Goal: Answer question/provide support

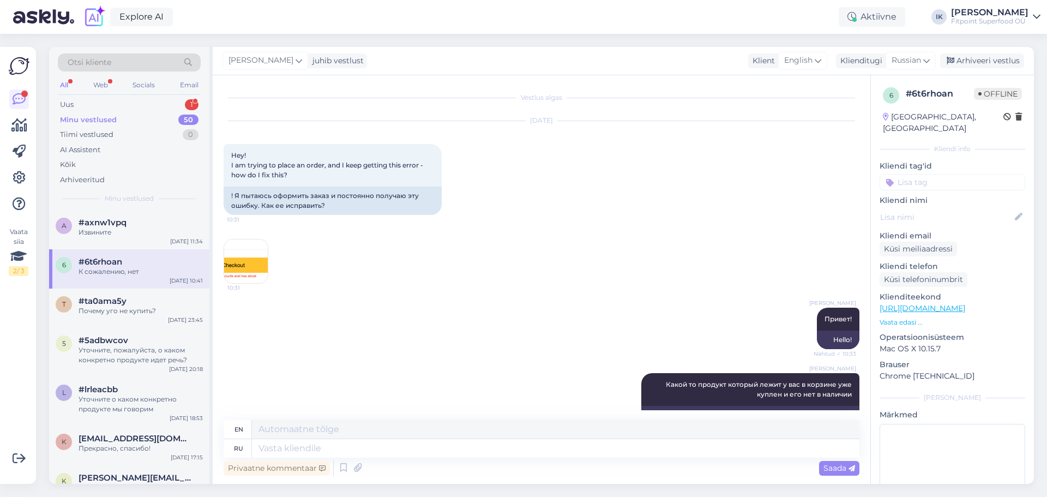
scroll to position [177, 0]
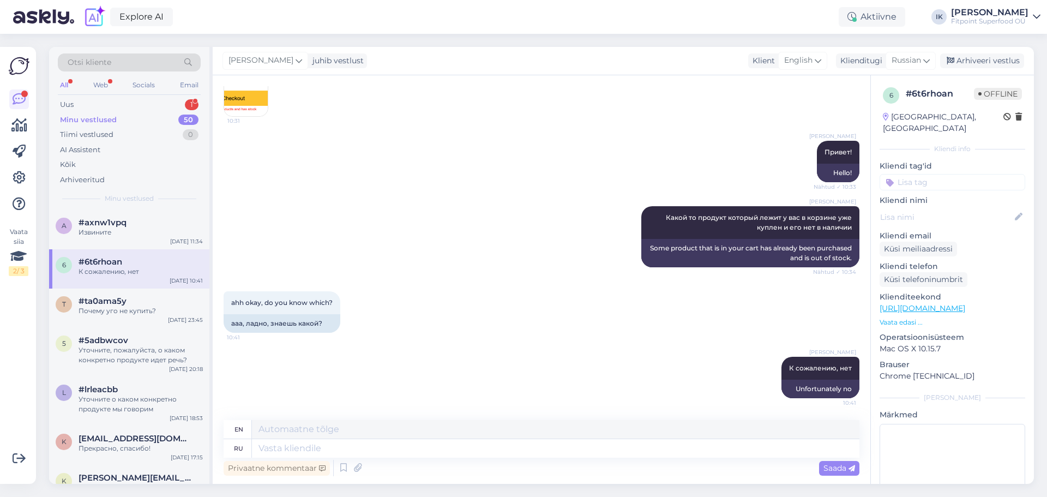
click at [101, 105] on div "Uus 1" at bounding box center [129, 104] width 143 height 15
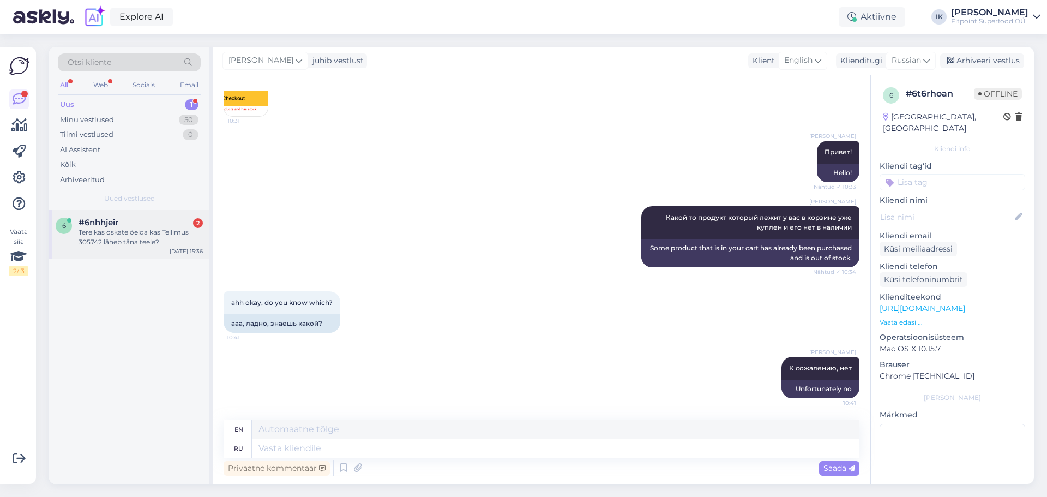
click at [138, 234] on div "Tere kas oskate öelda kas Tellimus 305742 läheb täna teele?" at bounding box center [141, 237] width 124 height 20
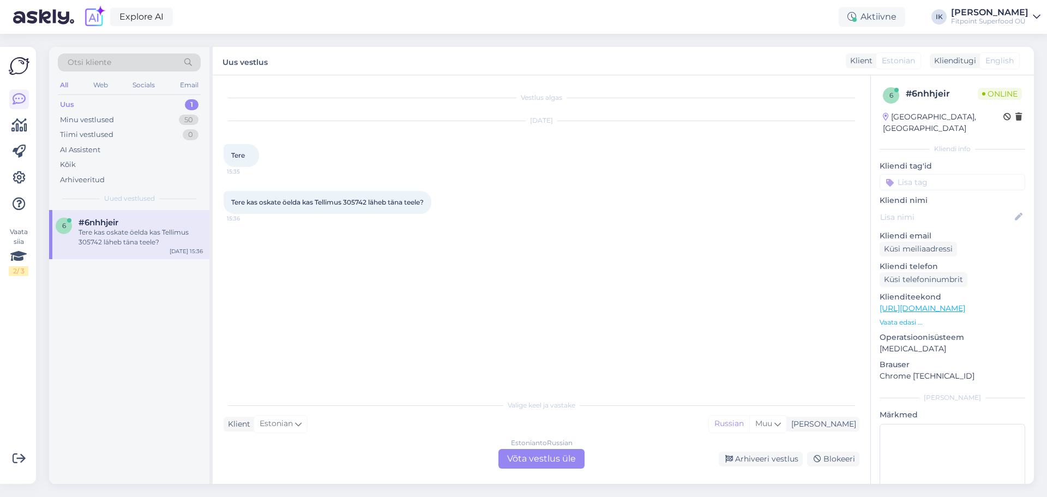
scroll to position [0, 0]
click at [543, 457] on div "Estonian to Russian Võta vestlus üle" at bounding box center [541, 459] width 86 height 20
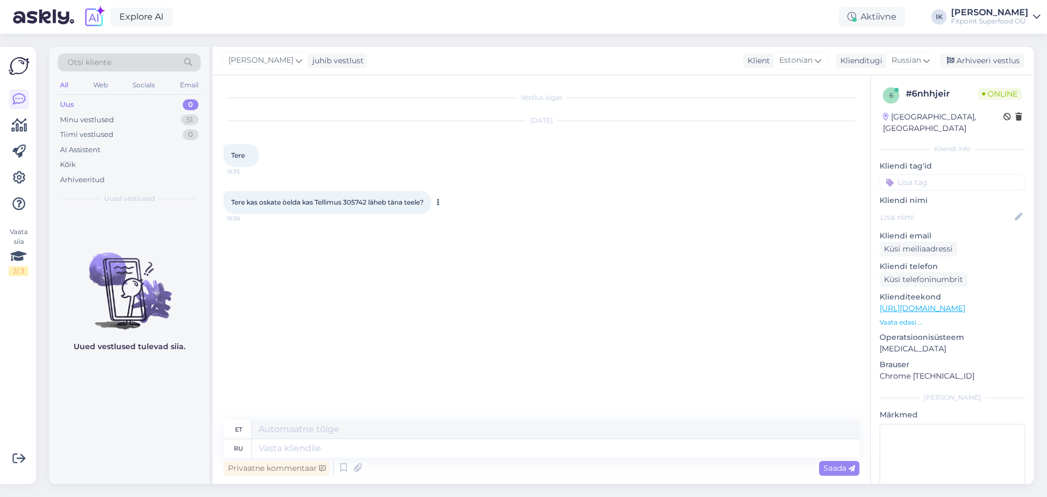
click at [441, 204] on button at bounding box center [438, 202] width 7 height 10
click at [471, 222] on link "Show Russian translation" at bounding box center [489, 220] width 109 height 14
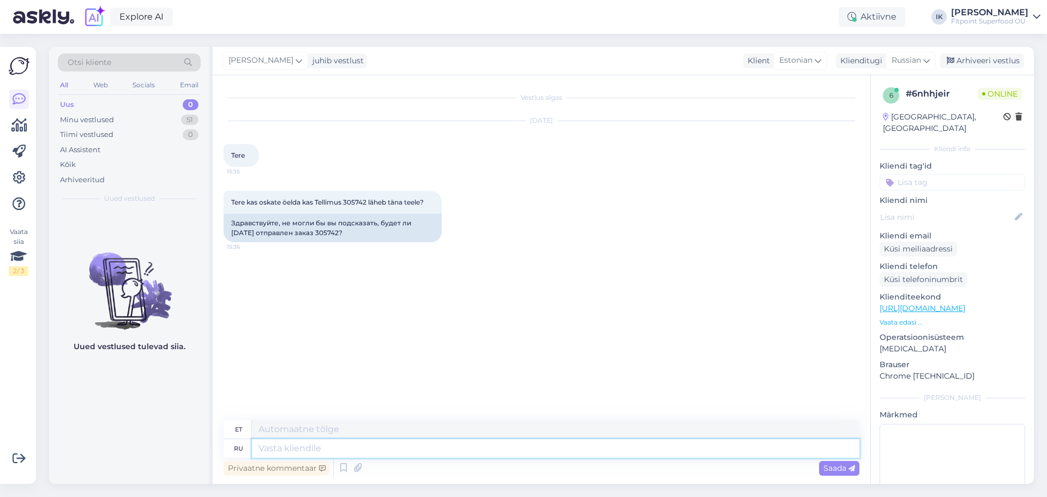
click at [319, 448] on textarea at bounding box center [555, 448] width 607 height 19
type textarea "пРИВЕТ!"
type textarea "Tere!"
type textarea "п"
type textarea "ПР"
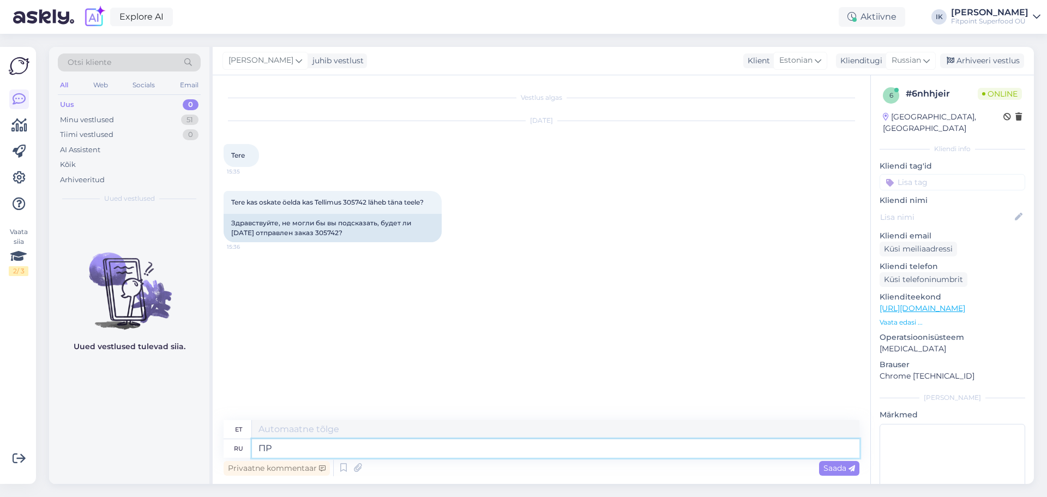
type textarea "PR"
type textarea "ПРИВЕТ!"
type textarea "TERE!"
type textarea "П"
type textarea "Привет!"
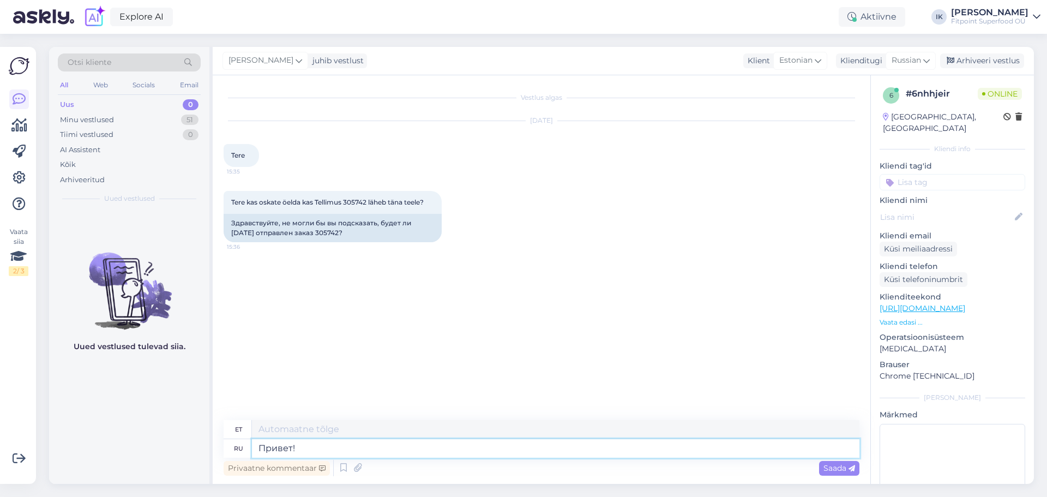
type textarea "Tere!"
type textarea "[PERSON_NAME]"
type textarea "KUNI"
type textarea "К сожалению,"
type textarea "Kahjuks"
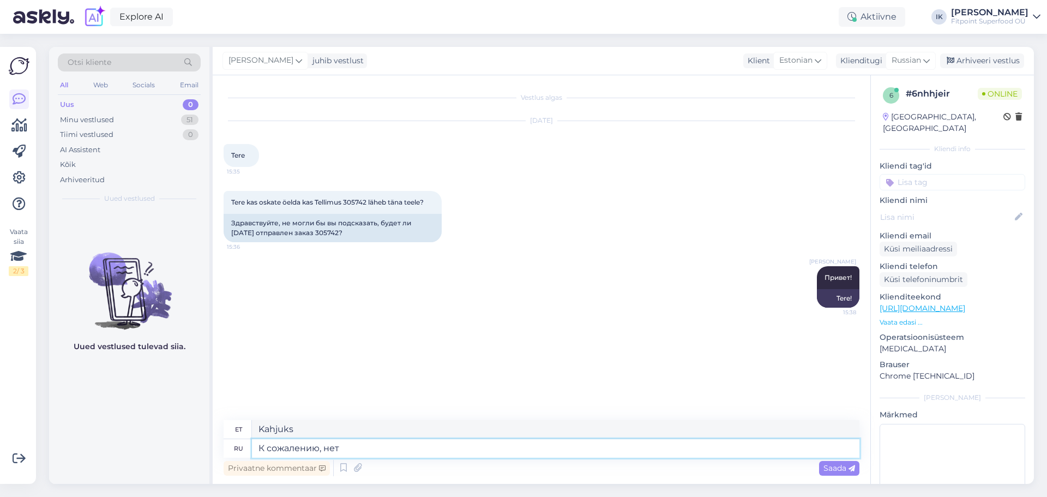
type textarea "К сожалению, нет."
type textarea "Kahjuks mitte"
type textarea "К сожалению, нет."
type textarea "Kahjuks mitte."
type textarea "К сожалению, нет. Вам"
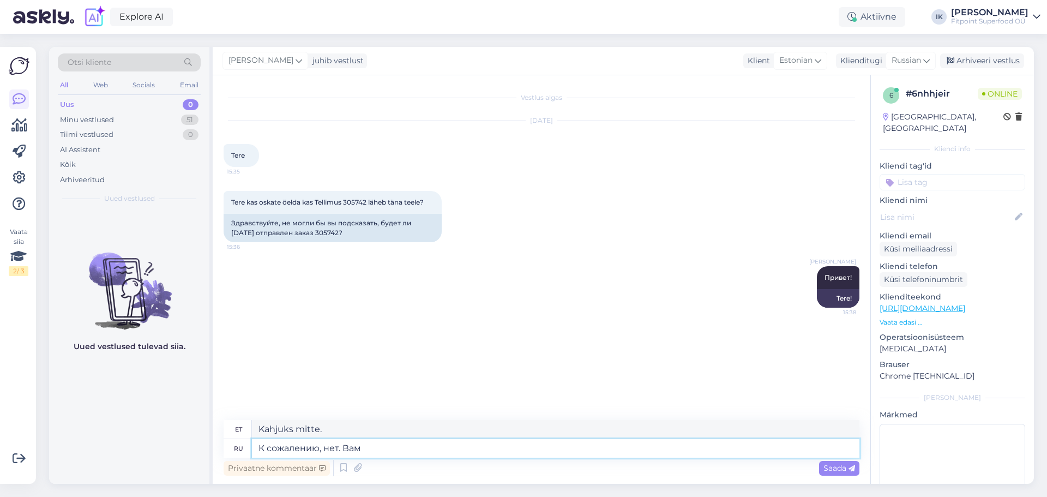
type textarea "Kahjuks mitte. Sina"
type textarea "К сожалению, нет. Вам будет"
type textarea "Kahjuks mitte. Sa jäädki"
type textarea "К сожалению, нет. Вам будет написано"
type textarea "Kahjuks mitte. Teile öeldakse."
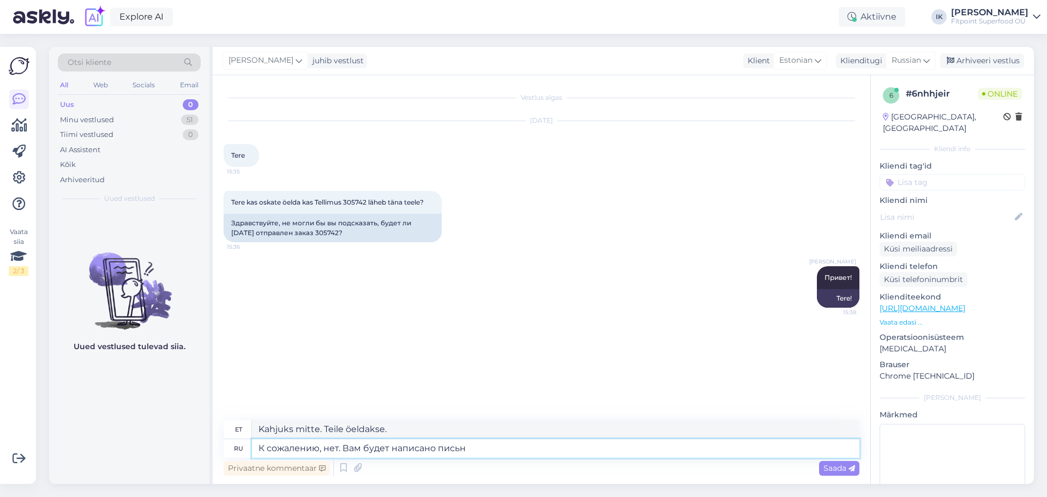
type textarea "К сожалению, нет. Вам будет написано письно"
type textarea "Kahjuks mitte. Saate kirjaliku [PERSON_NAME]."
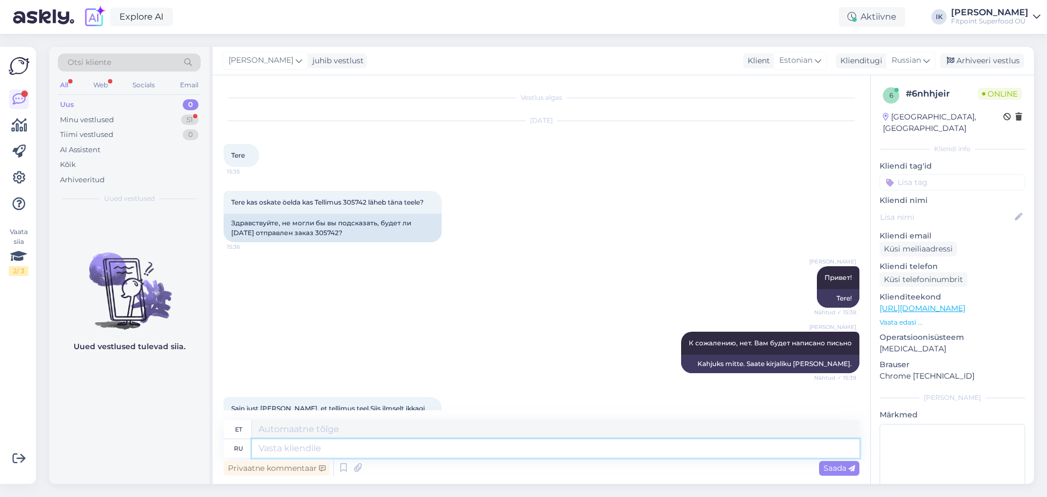
scroll to position [60, 0]
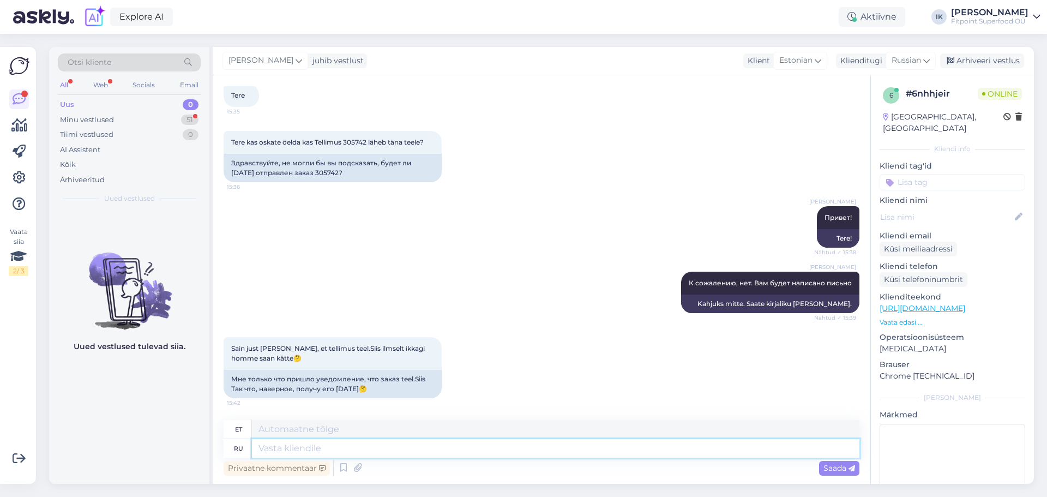
click at [310, 446] on textarea at bounding box center [555, 448] width 607 height 19
type textarea "Да,"
type textarea "Jah,"
type textarea "Да, статус и"
type textarea "Jah, staatus ja"
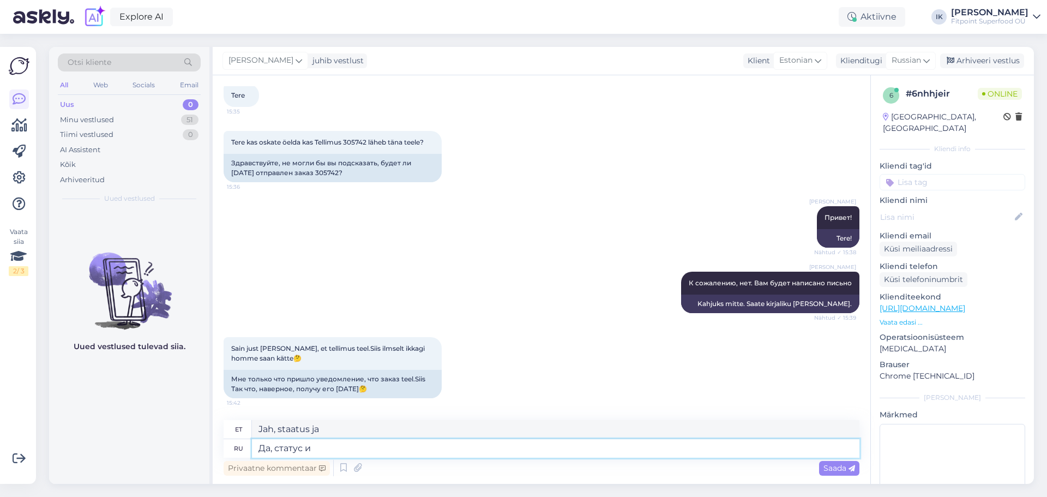
type textarea "Да, статус из"
type textarea "Jah, staatus on alates"
type textarea "Да, статус изменился,"
type textarea "Jah, staatus on muutunud,"
type textarea "Да, статус изменился, [DEMOGRAPHIC_DATA]"
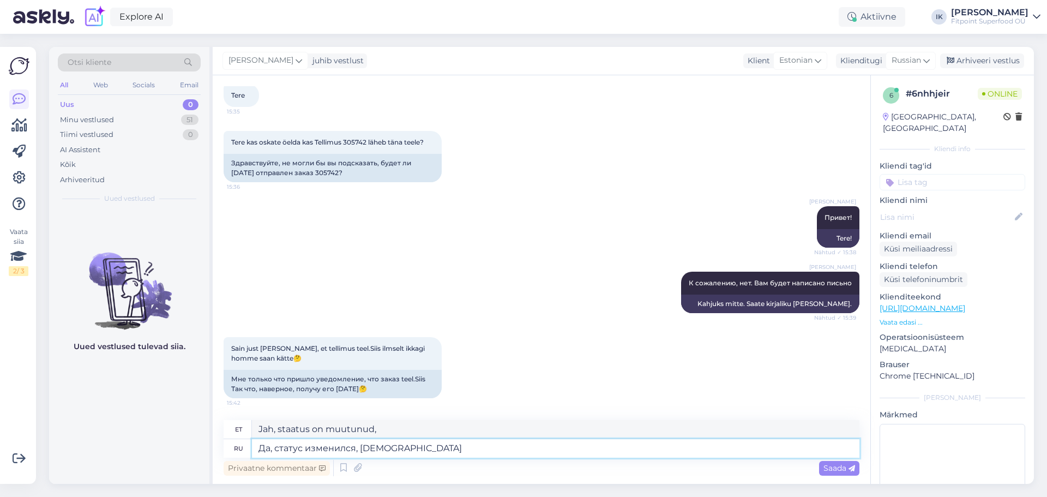
type textarea "Jah, tänaseks on olukord muutunud."
type textarea "Да, статус изменился, сегдня пере"
type textarea "Jah, tänaseks on olukord muutunud"
type textarea "Да, статус изменился, сегдня передадим"
type textarea "Jah, staatus on muutunud, kanname [PERSON_NAME] üle"
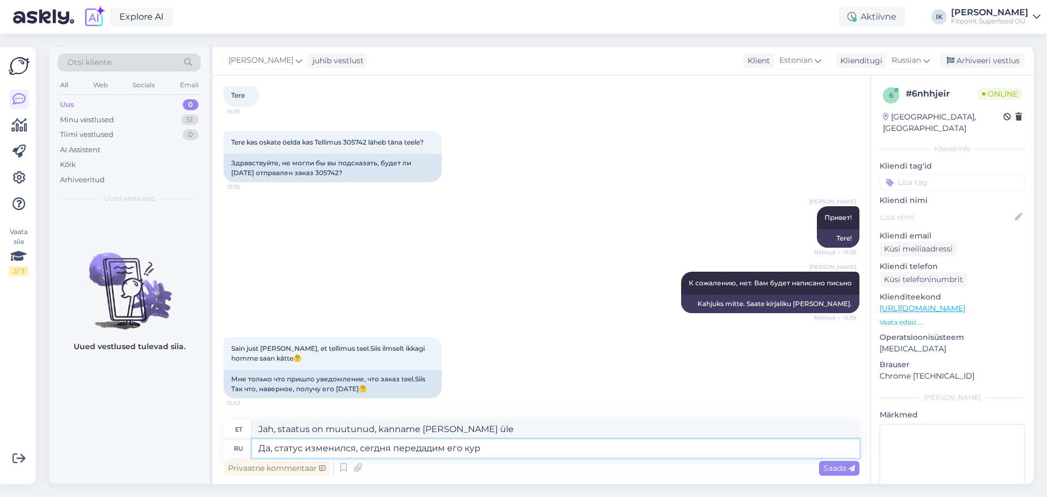
type textarea "Да, статус изменился, сегдня передадим его курь"
type textarea "Jah, staatus on muutunud, anname [PERSON_NAME] kanadele edasi."
type textarea "Да, статус изменился, сегдня передадим его курьер"
type textarea "Jah, staatus on muutunud, edastame [PERSON_NAME] kullerile."
type textarea "Да, статус изменился, сегдня передадим его курьерской службе"
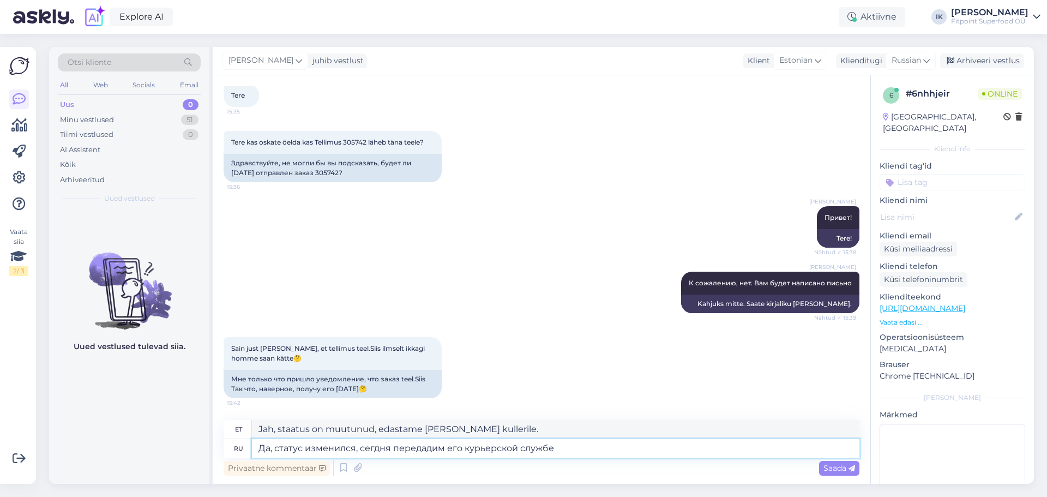
type textarea "Jah, staatus on muutunud, anname [PERSON_NAME] kullerteenusele üle."
type textarea "Да, статус изменился, сегдня передадим его курьерской службе"
click at [832, 470] on span "Saada" at bounding box center [839, 468] width 32 height 10
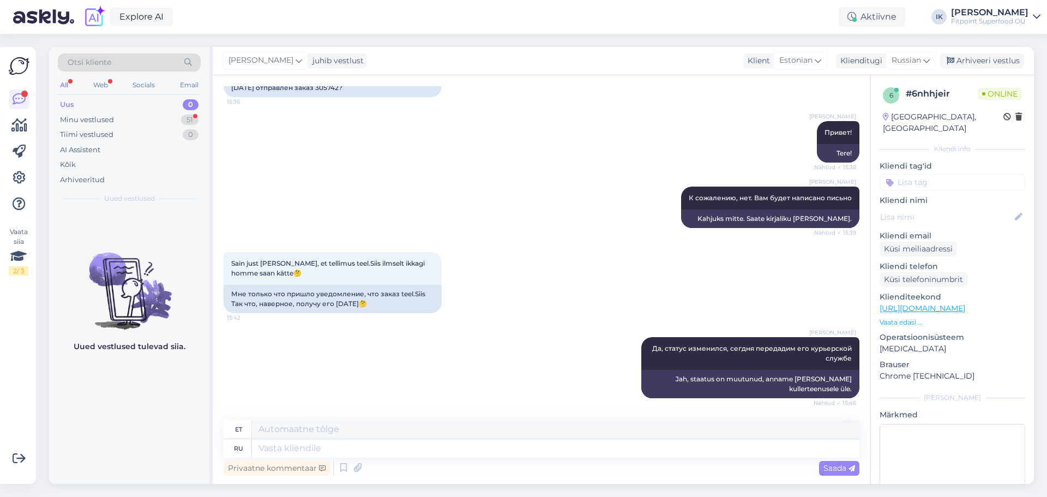
scroll to position [210, 0]
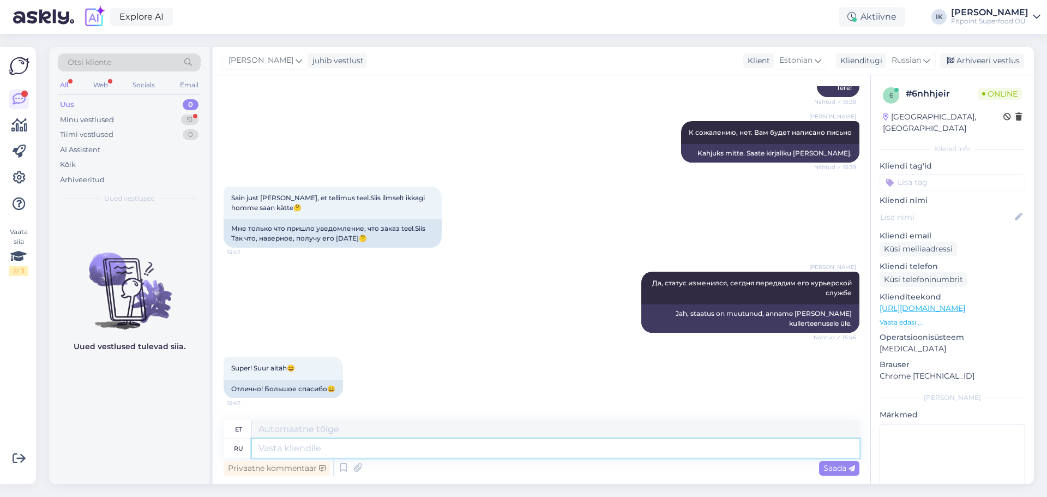
click at [316, 448] on textarea at bounding box center [555, 448] width 607 height 19
type textarea "Хорошего"
type textarea "Hea"
type textarea "Хорошего продолжения ж"
type textarea "Ilusat jätku"
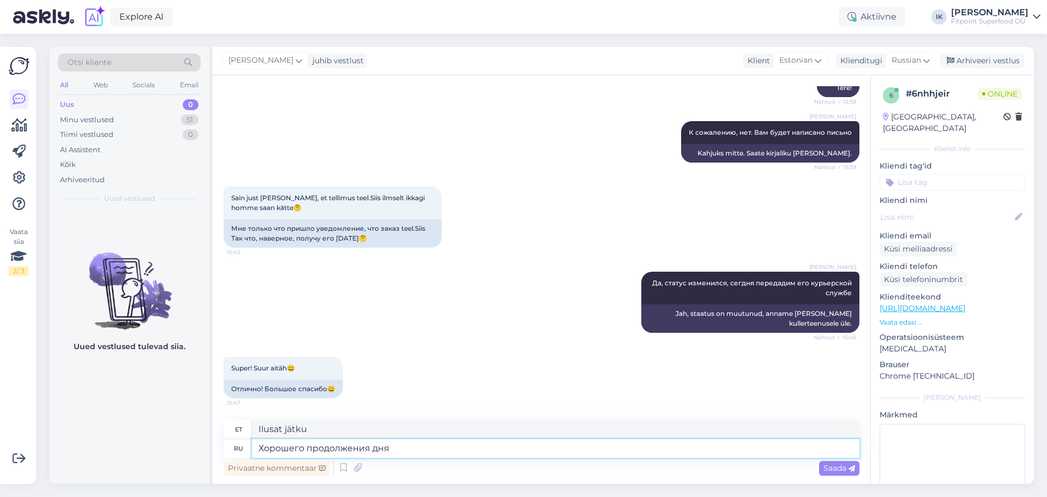
type textarea "Хорошего продолжения дня!"
type textarea "Ilusat päeva jätku!"
